Goal: Information Seeking & Learning: Learn about a topic

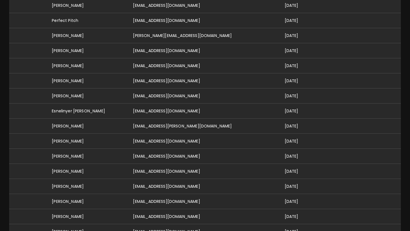
scroll to position [126, 0]
